Goal: Task Accomplishment & Management: Complete application form

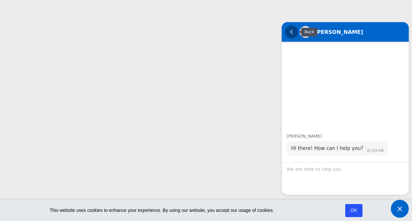
click at [293, 33] on em "Back" at bounding box center [291, 31] width 13 height 13
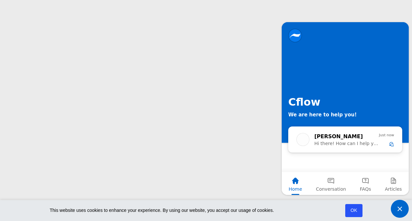
click at [405, 205] on span "Minimize live chat window" at bounding box center [400, 209] width 18 height 18
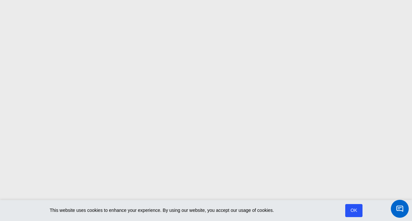
scroll to position [72, 0]
